Goal: Task Accomplishment & Management: Manage account settings

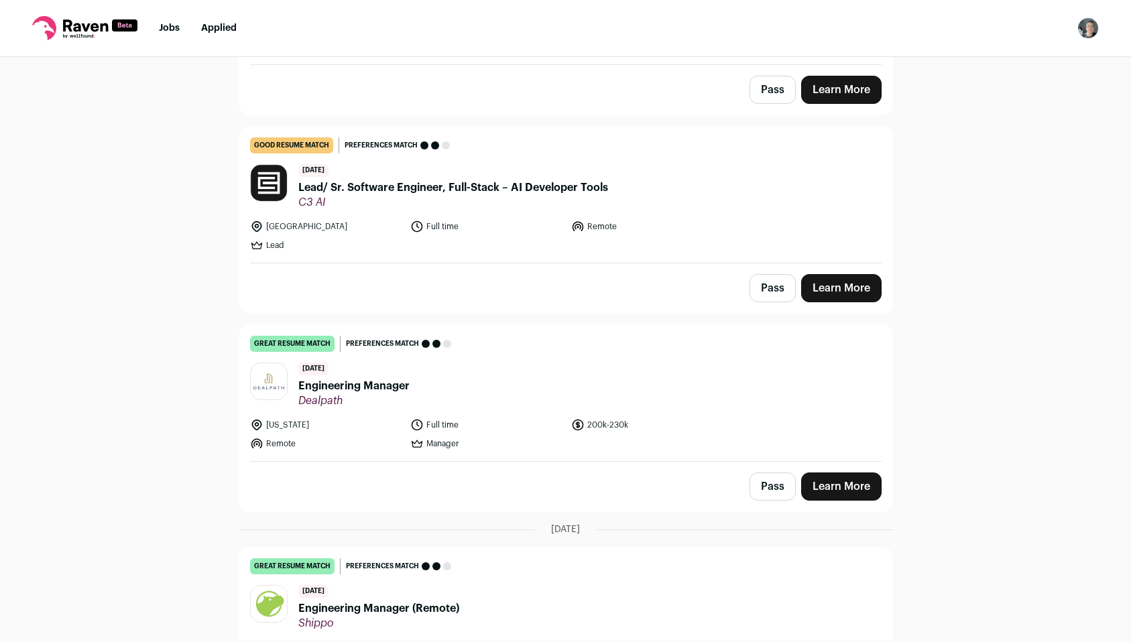
scroll to position [273, 0]
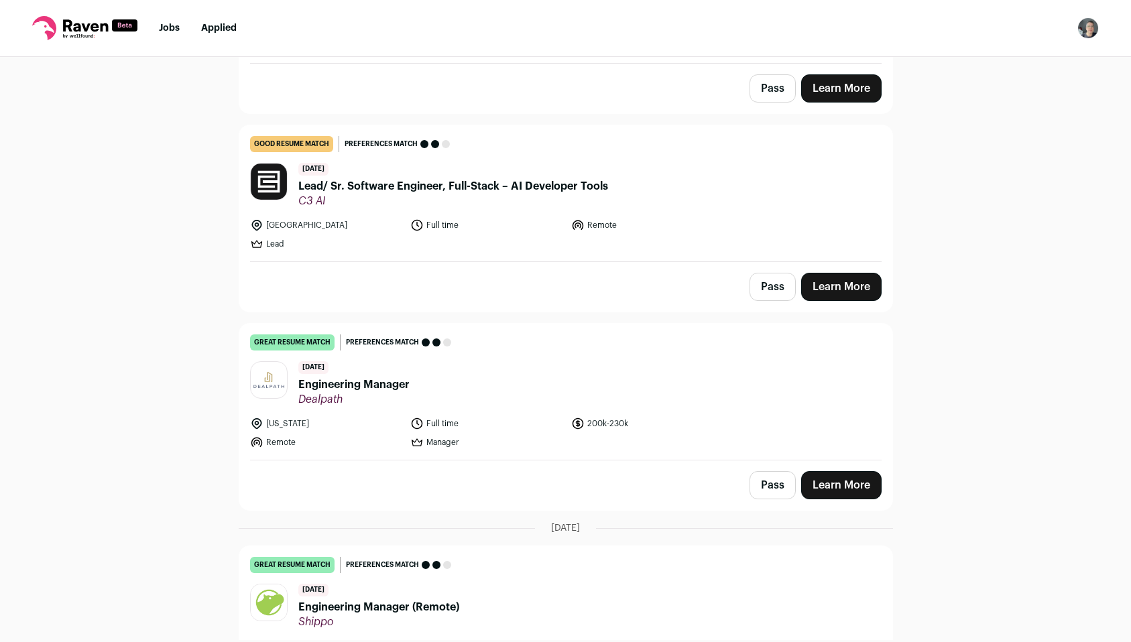
click at [767, 278] on button "Pass" at bounding box center [773, 287] width 46 height 28
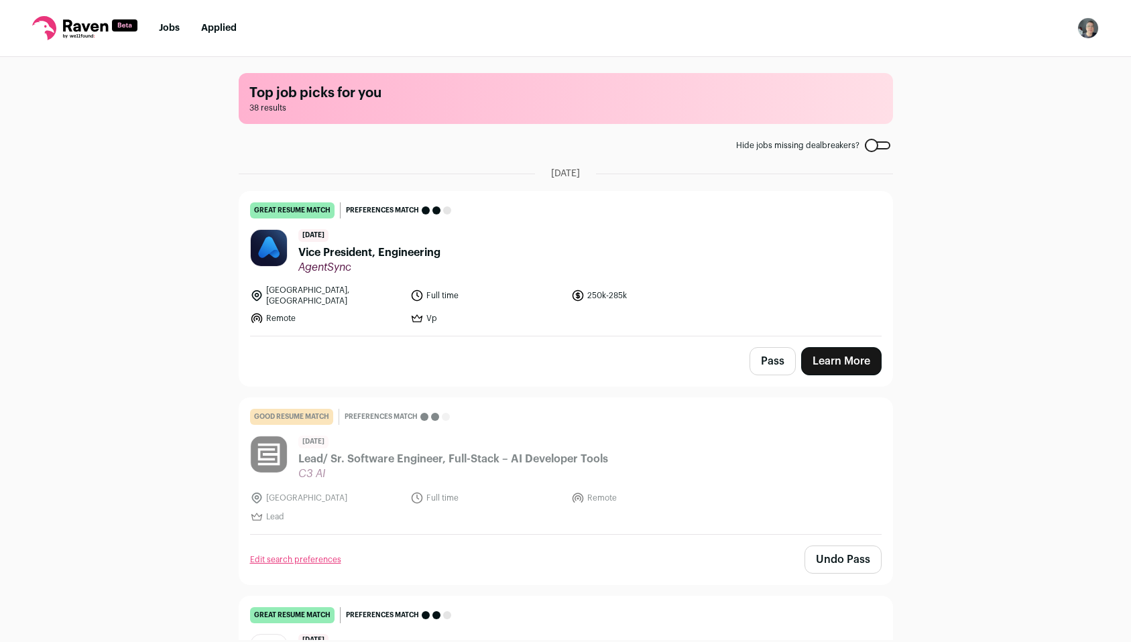
click at [765, 349] on button "Pass" at bounding box center [773, 361] width 46 height 28
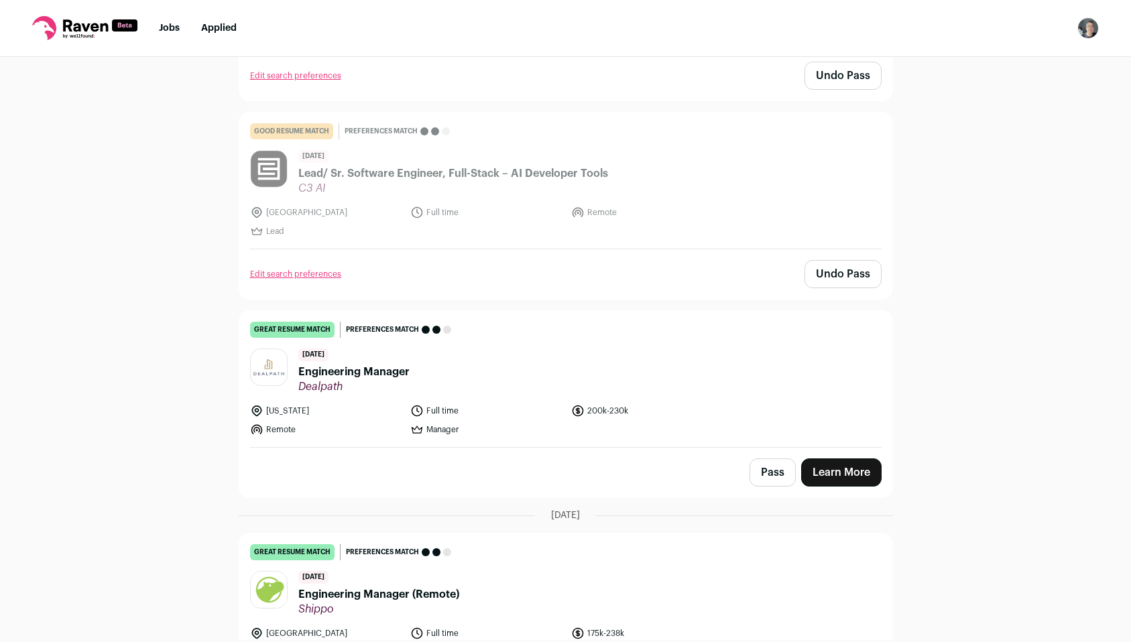
scroll to position [286, 0]
click at [765, 458] on button "Pass" at bounding box center [773, 472] width 46 height 28
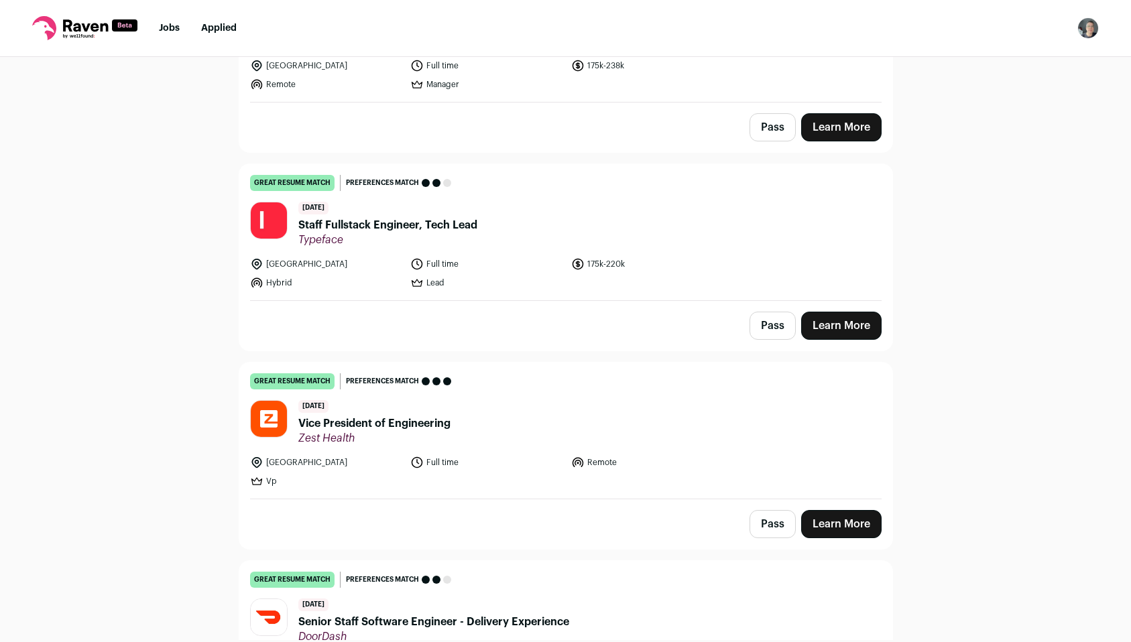
scroll to position [858, 0]
